Goal: Task Accomplishment & Management: Use online tool/utility

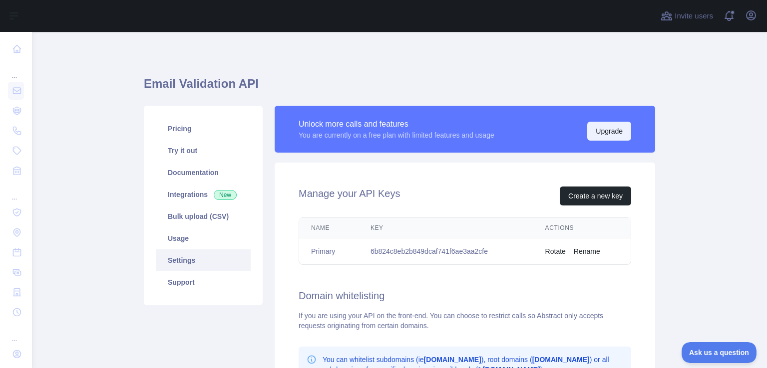
click at [606, 134] on button "Upgrade" at bounding box center [609, 131] width 44 height 19
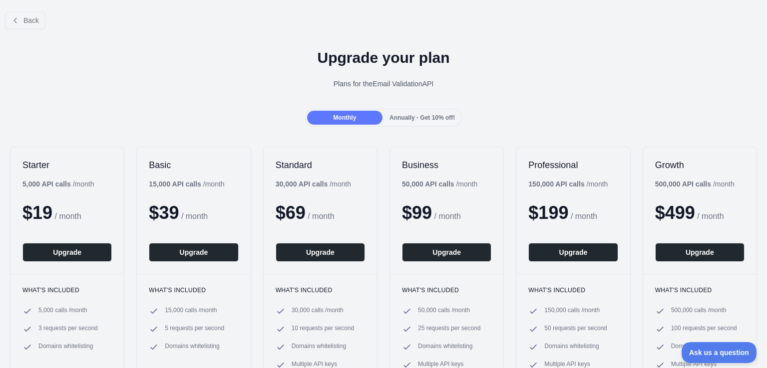
click at [394, 119] on span "Annually - Get 10% off!" at bounding box center [421, 117] width 65 height 7
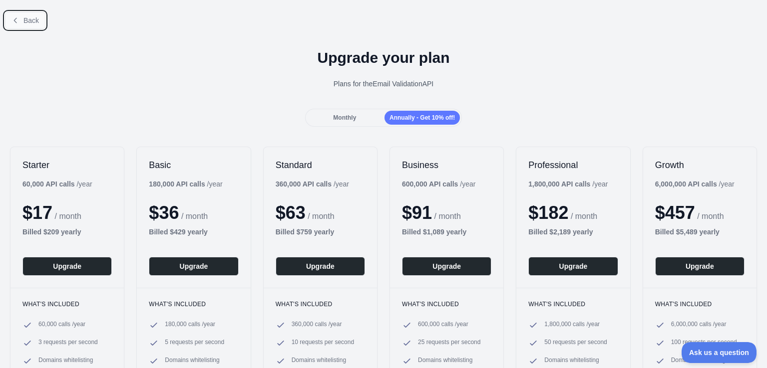
click at [30, 16] on span "Back" at bounding box center [30, 20] width 15 height 8
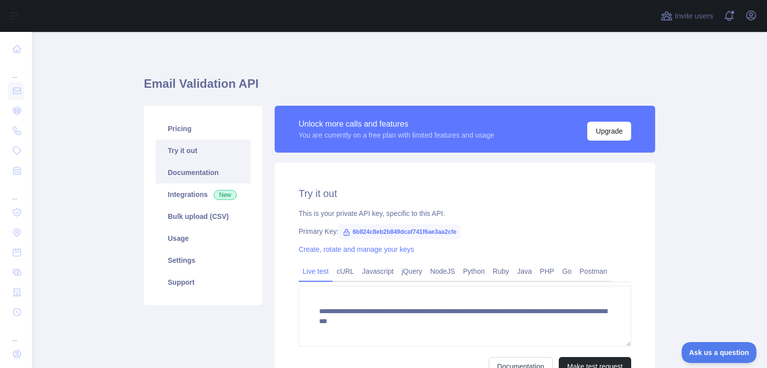
click at [190, 178] on link "Documentation" at bounding box center [203, 173] width 95 height 22
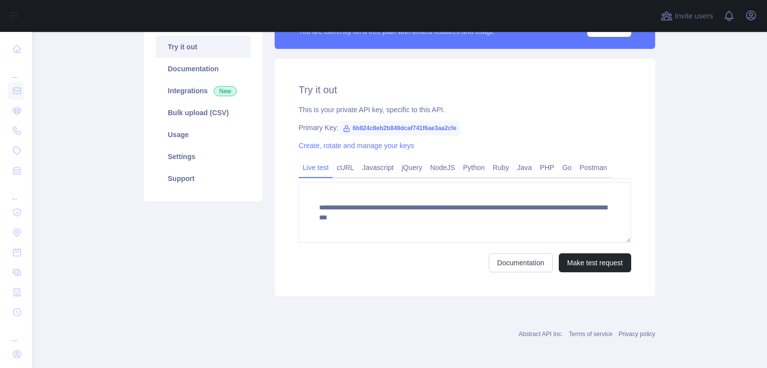
scroll to position [105, 0]
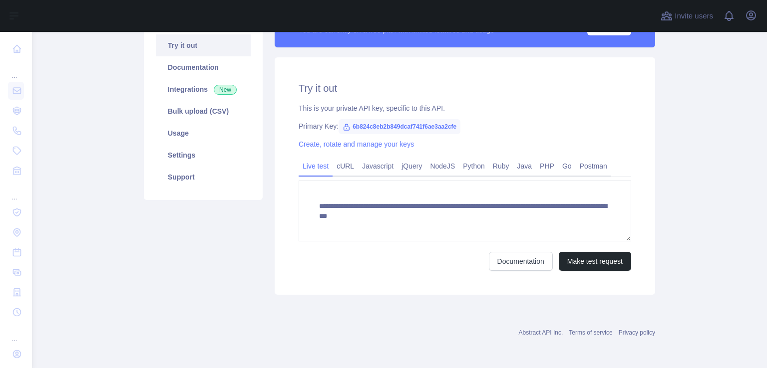
click at [364, 151] on div "**********" at bounding box center [465, 176] width 380 height 238
click at [365, 148] on link "Create, rotate and manage your keys" at bounding box center [356, 144] width 115 height 8
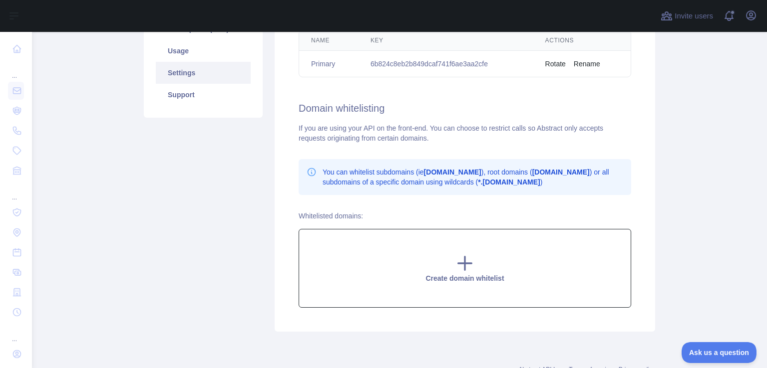
click at [447, 253] on div "Create domain whitelist" at bounding box center [465, 268] width 332 height 79
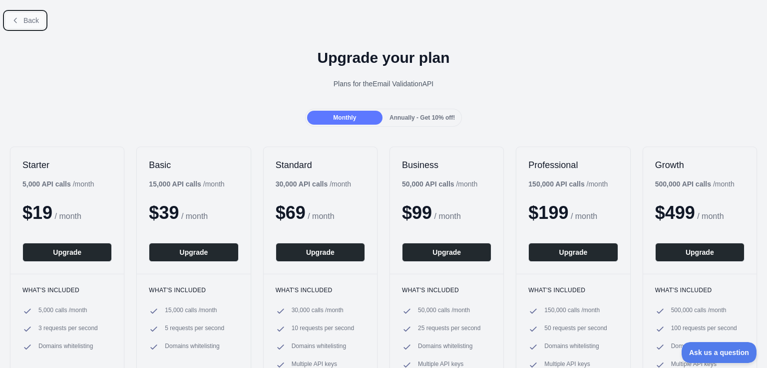
click at [18, 16] on icon at bounding box center [15, 20] width 8 height 8
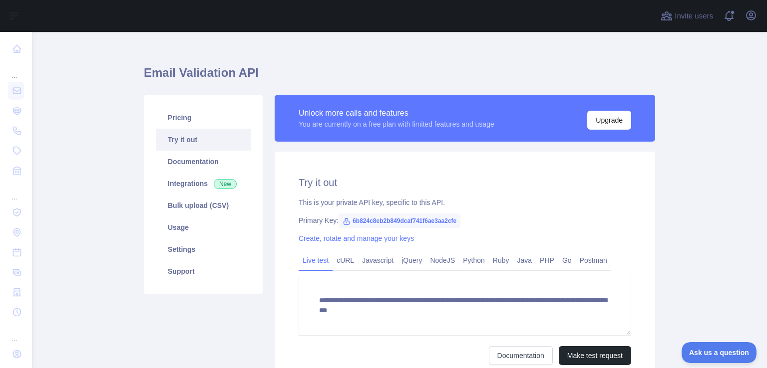
click at [212, 146] on link "Try it out" at bounding box center [203, 140] width 95 height 22
click at [185, 141] on link "Try it out" at bounding box center [203, 140] width 95 height 22
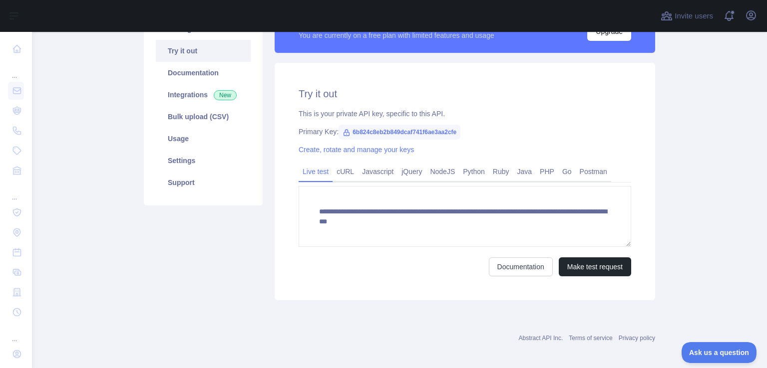
scroll to position [105, 0]
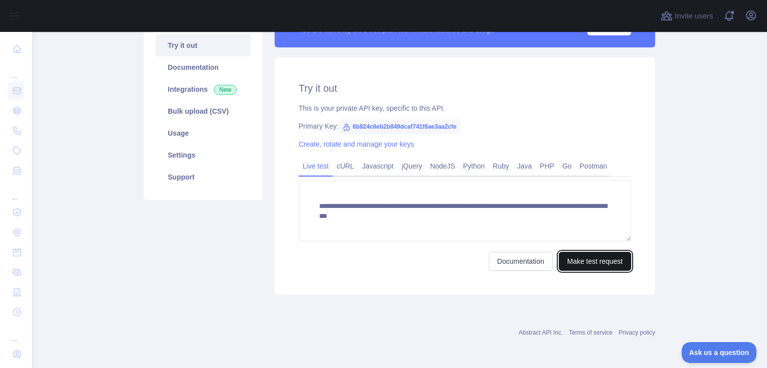
click at [573, 268] on button "Make test request" at bounding box center [595, 261] width 72 height 19
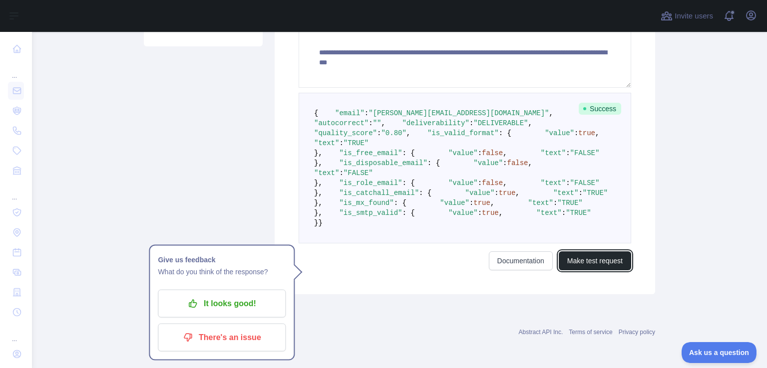
scroll to position [150, 0]
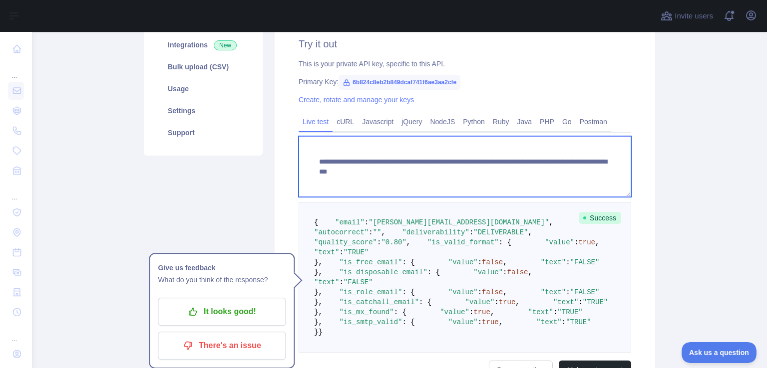
click at [571, 173] on textarea "**********" at bounding box center [465, 166] width 332 height 61
paste textarea "**********"
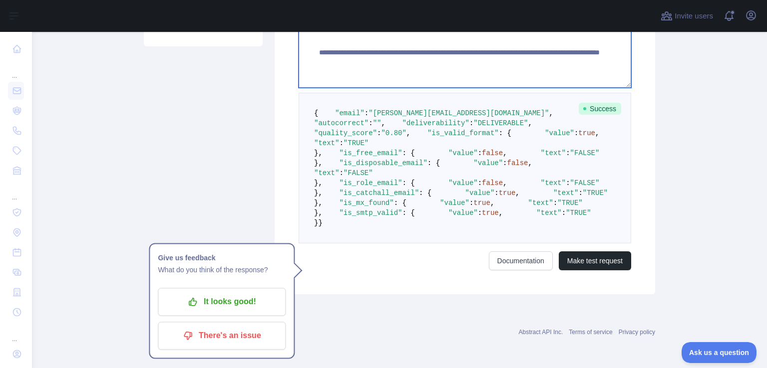
scroll to position [478, 0]
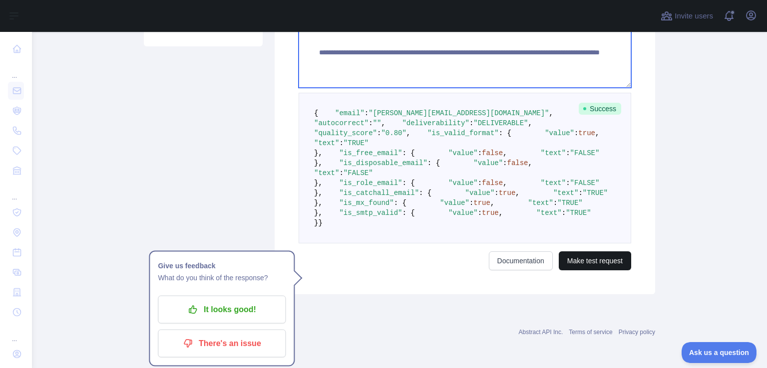
type textarea "**********"
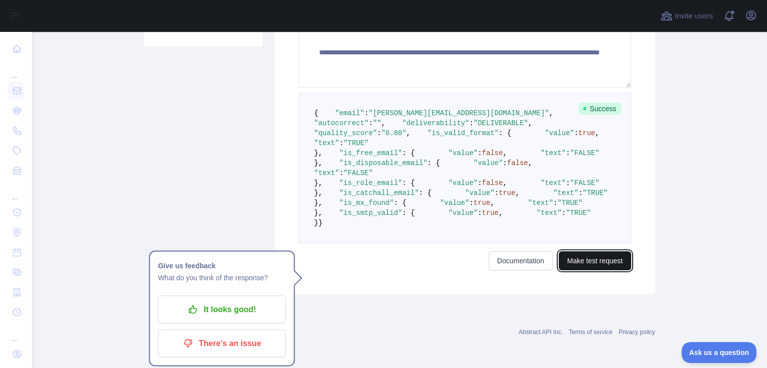
click at [576, 259] on button "Make test request" at bounding box center [595, 261] width 72 height 19
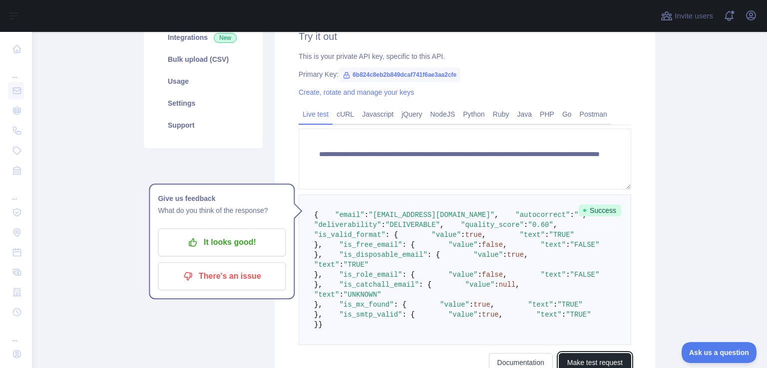
scroll to position [84, 0]
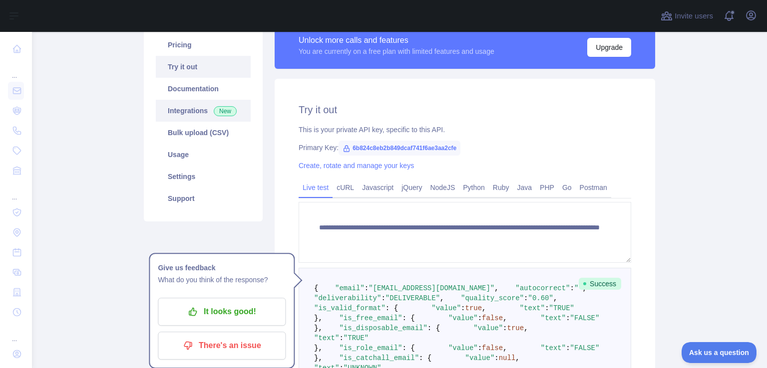
click at [193, 112] on link "Integrations New" at bounding box center [203, 111] width 95 height 22
